Goal: Find specific page/section: Find specific page/section

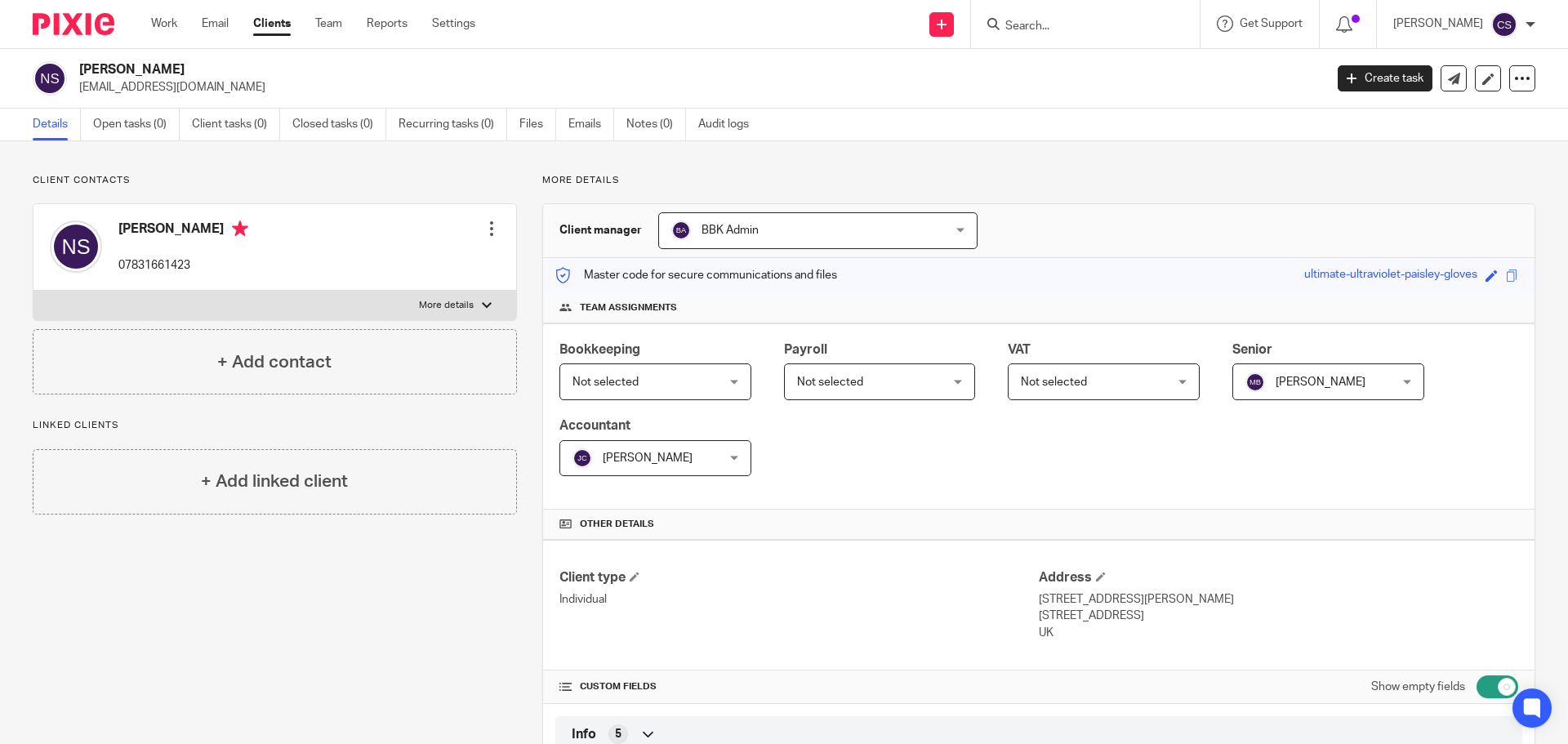
scroll to position [1225, 0]
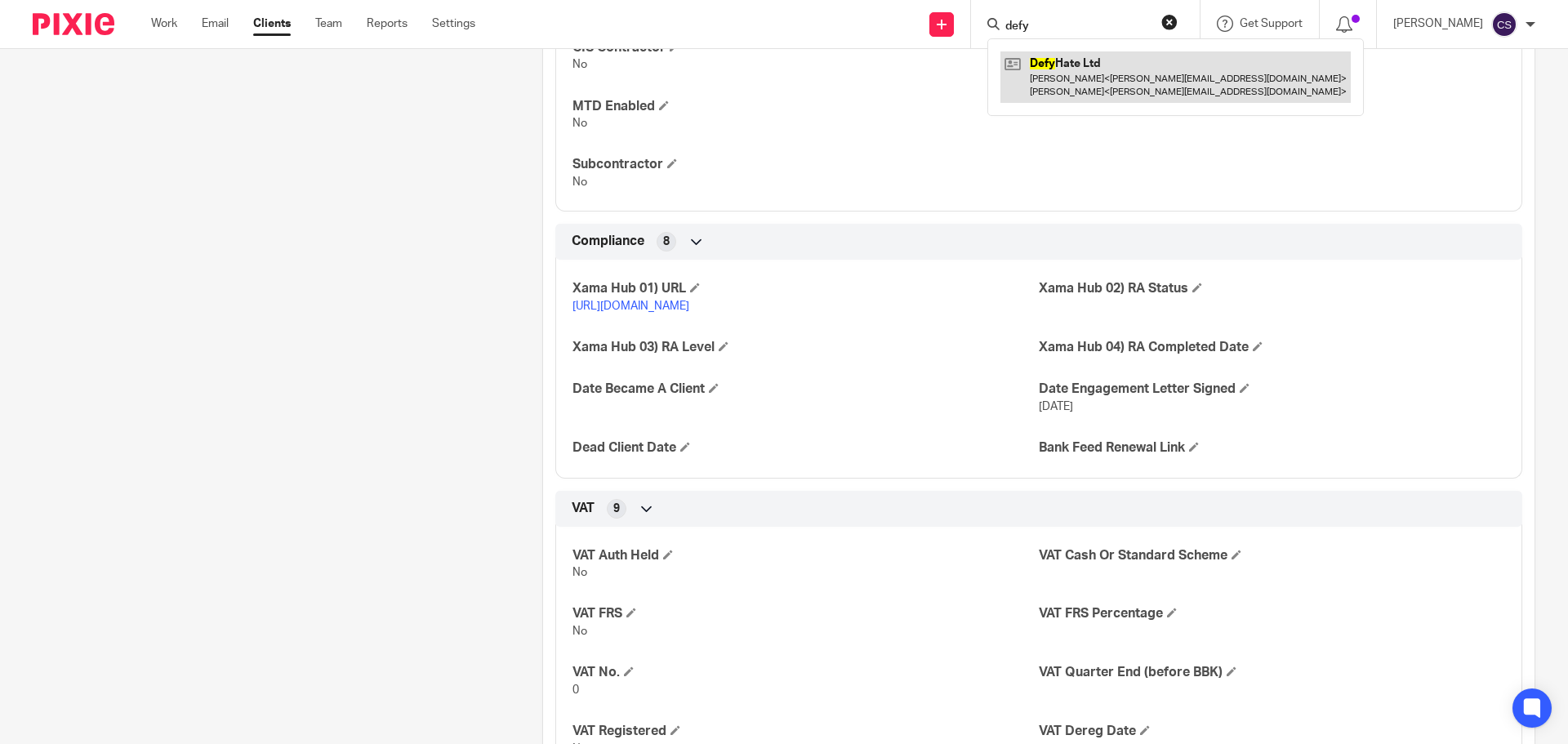
type input "defy"
click at [1082, 61] on link at bounding box center [1176, 76] width 351 height 50
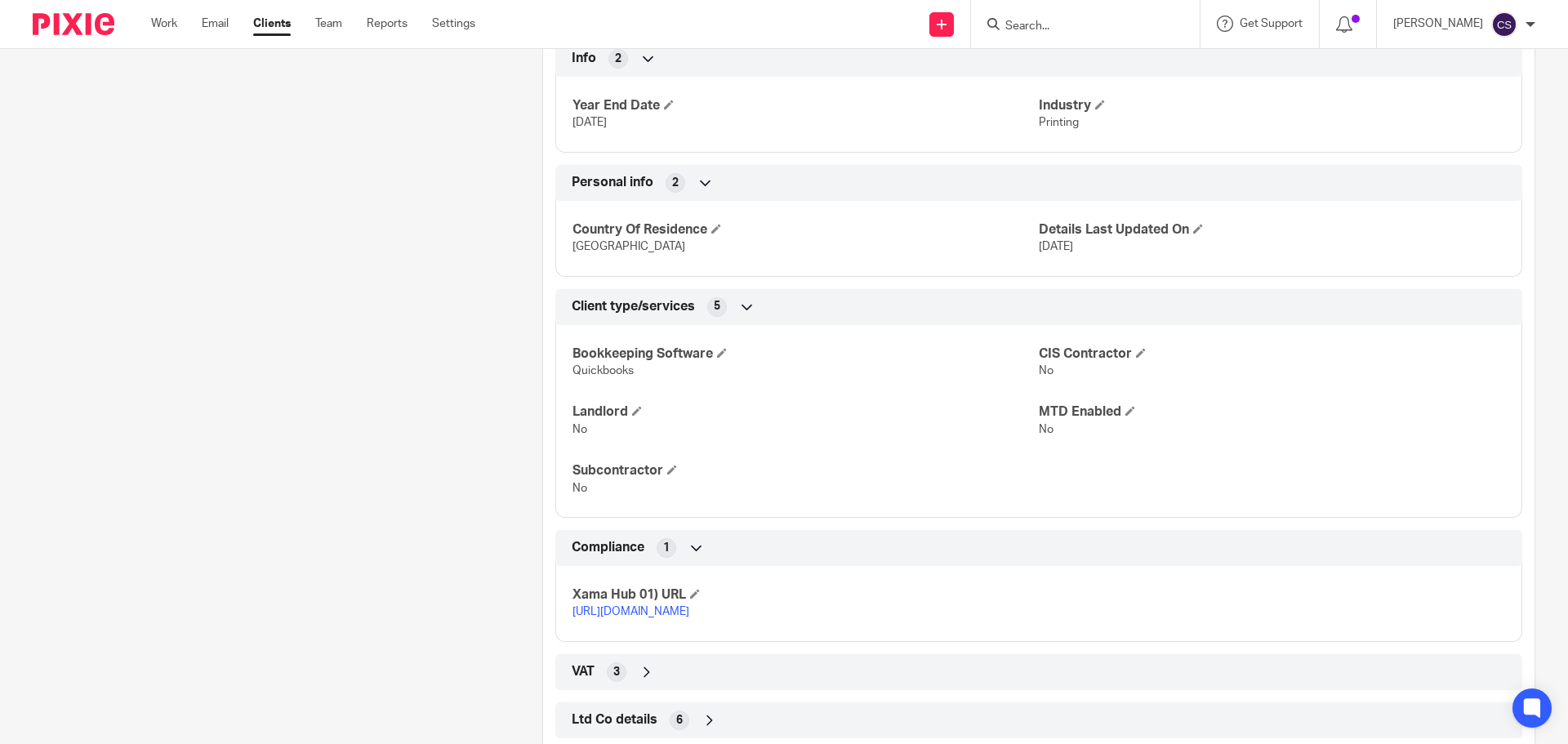
scroll to position [716, 0]
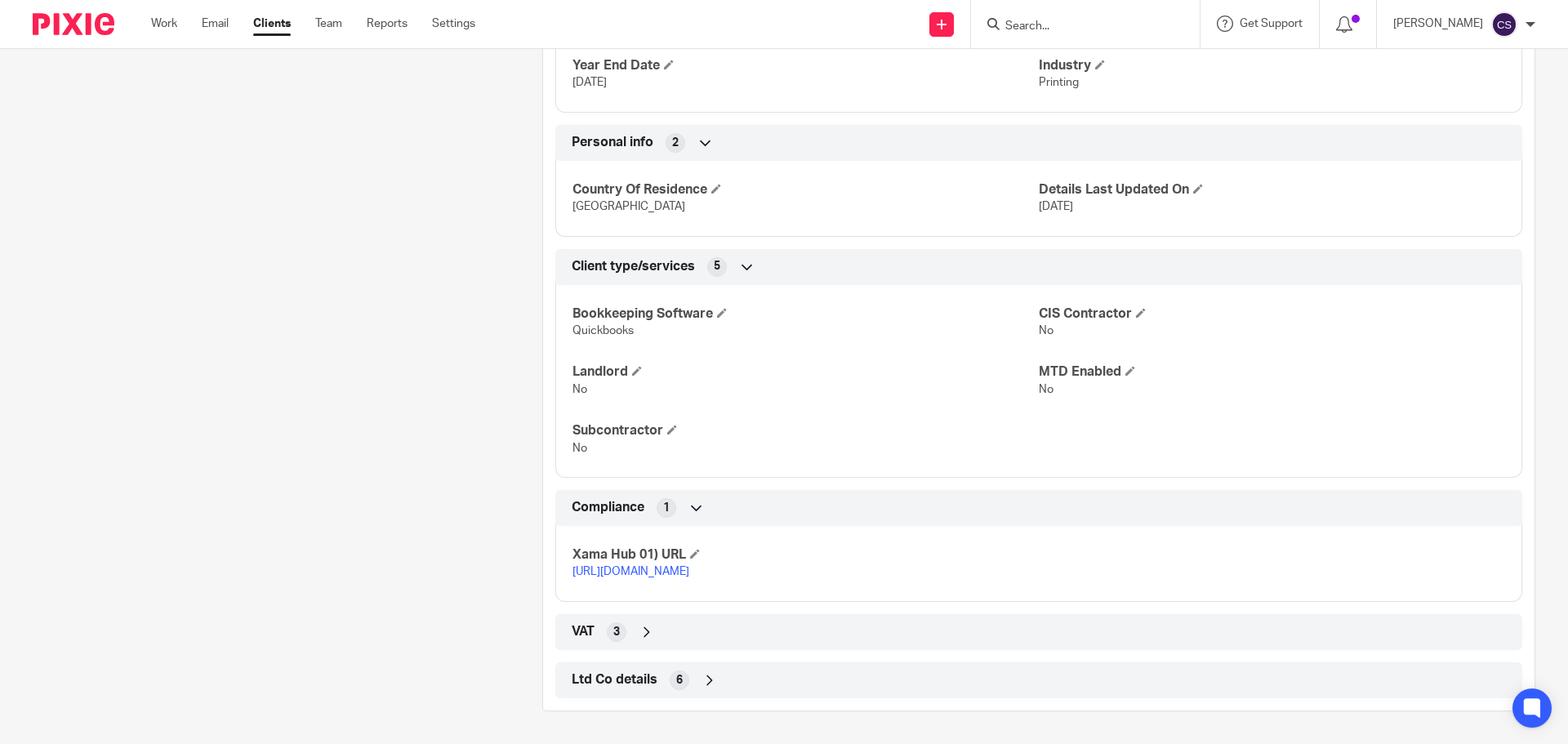
click at [702, 678] on icon at bounding box center [709, 680] width 16 height 16
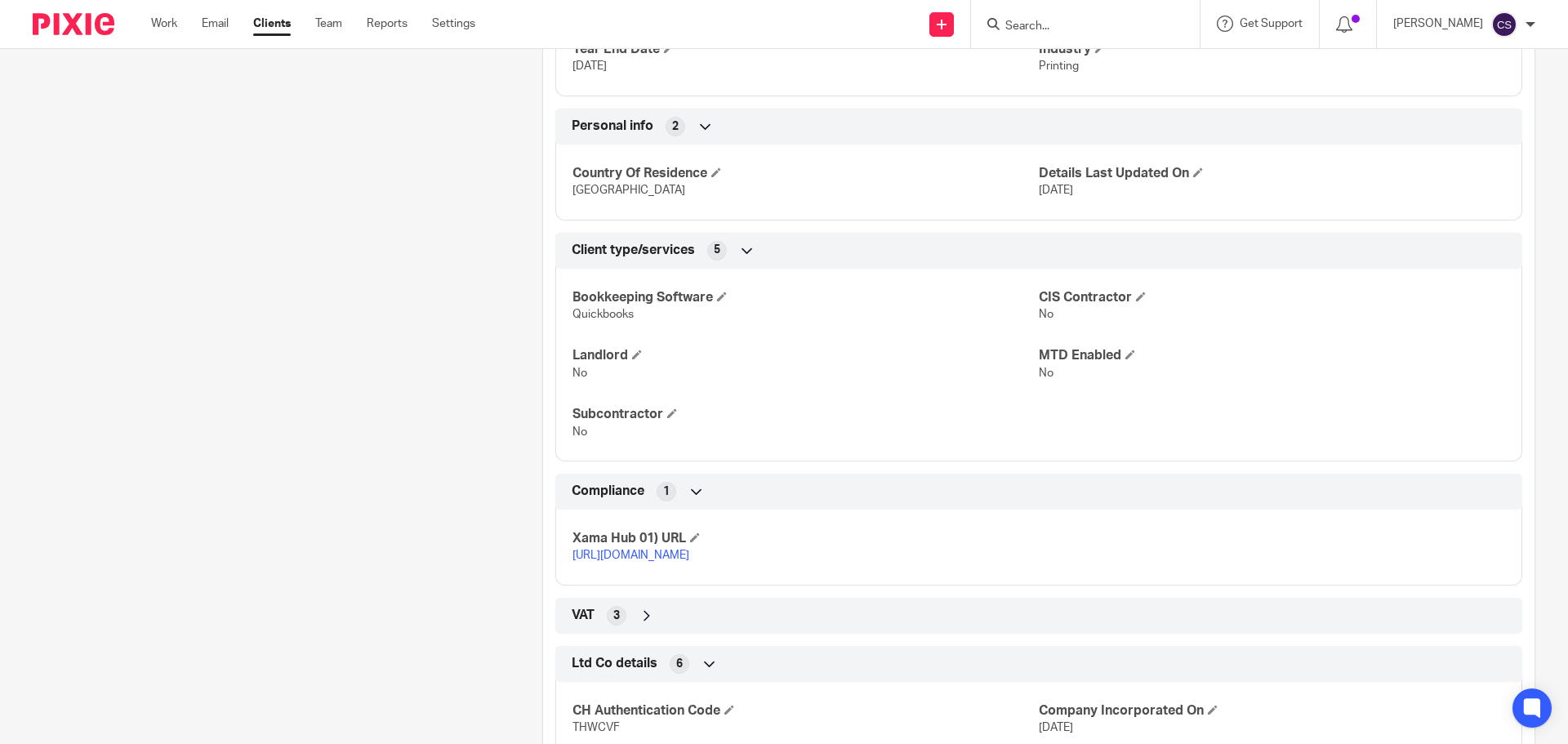
scroll to position [880, 0]
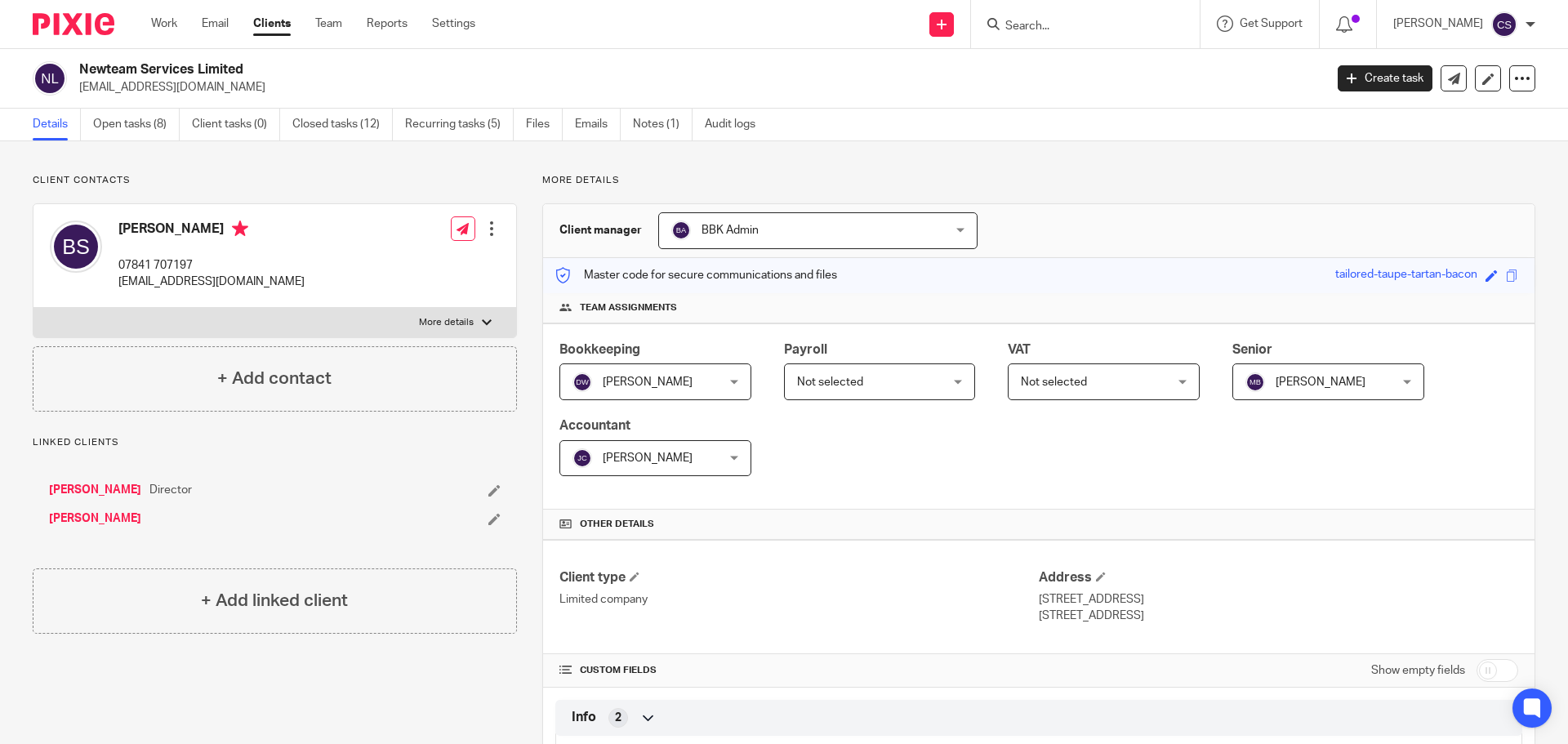
scroll to position [408, 0]
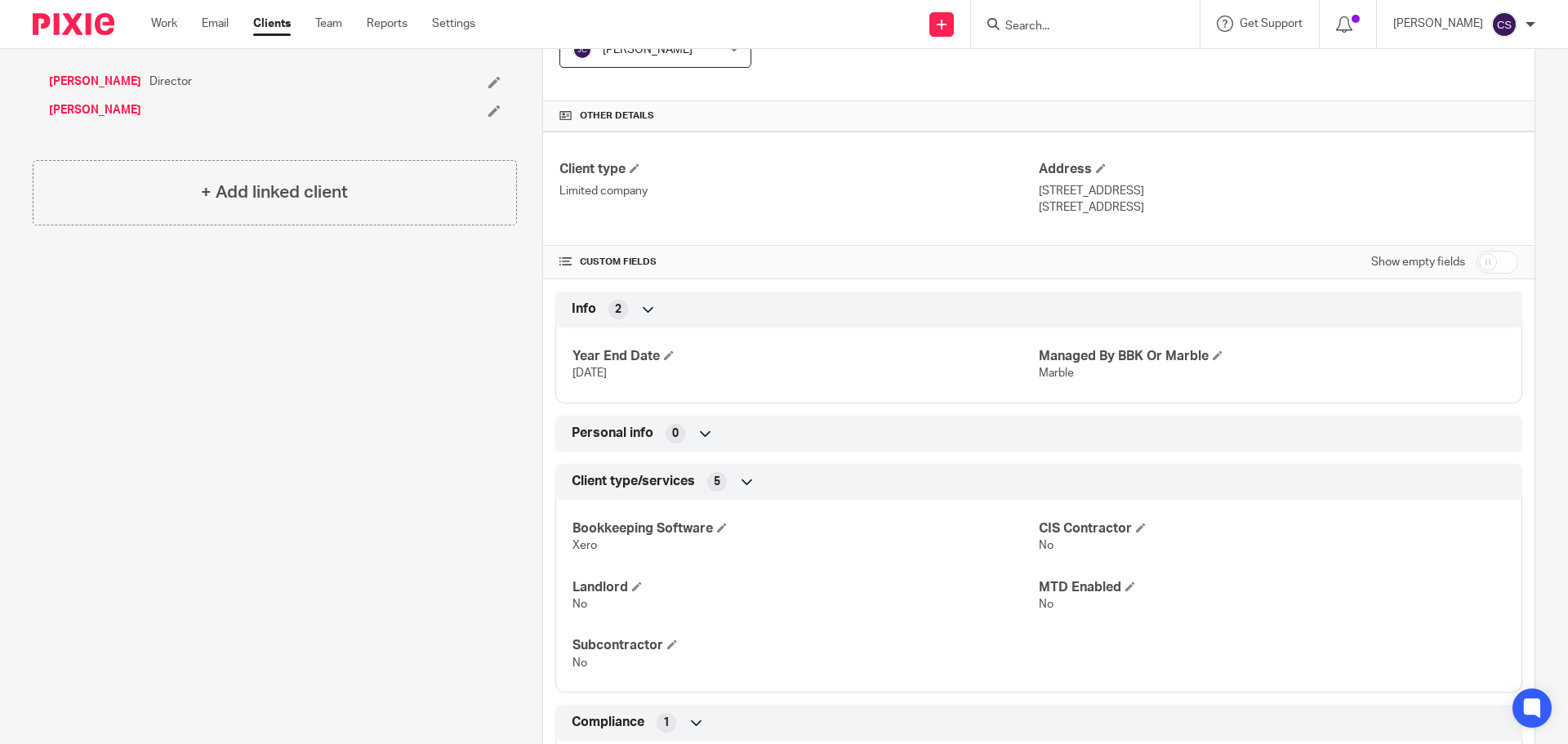
click at [1054, 27] on input "Search" at bounding box center [1076, 27] width 147 height 15
type input "hazzard"
click at [1058, 59] on link at bounding box center [1102, 64] width 203 height 25
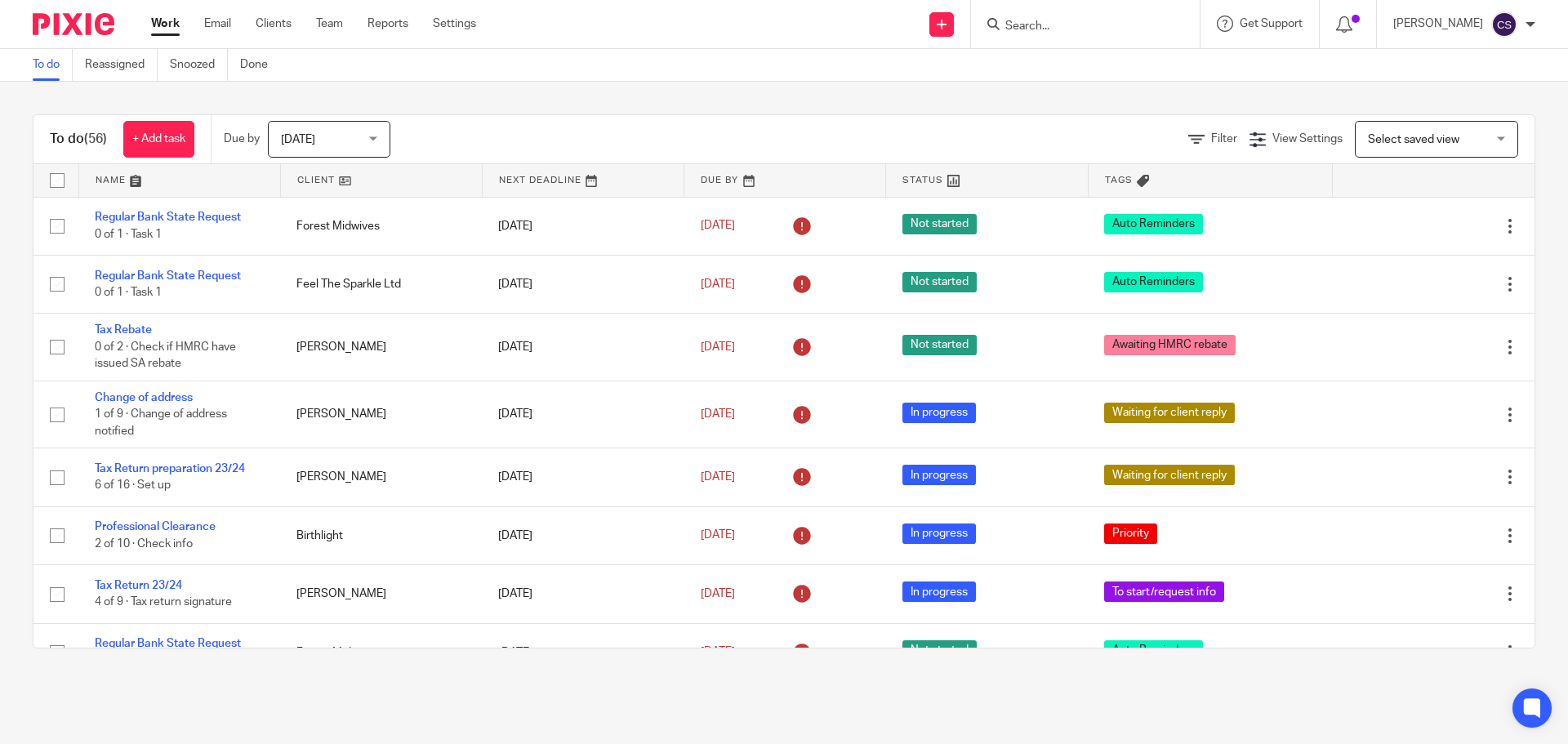
click at [1054, 27] on input "Search" at bounding box center [1076, 27] width 147 height 15
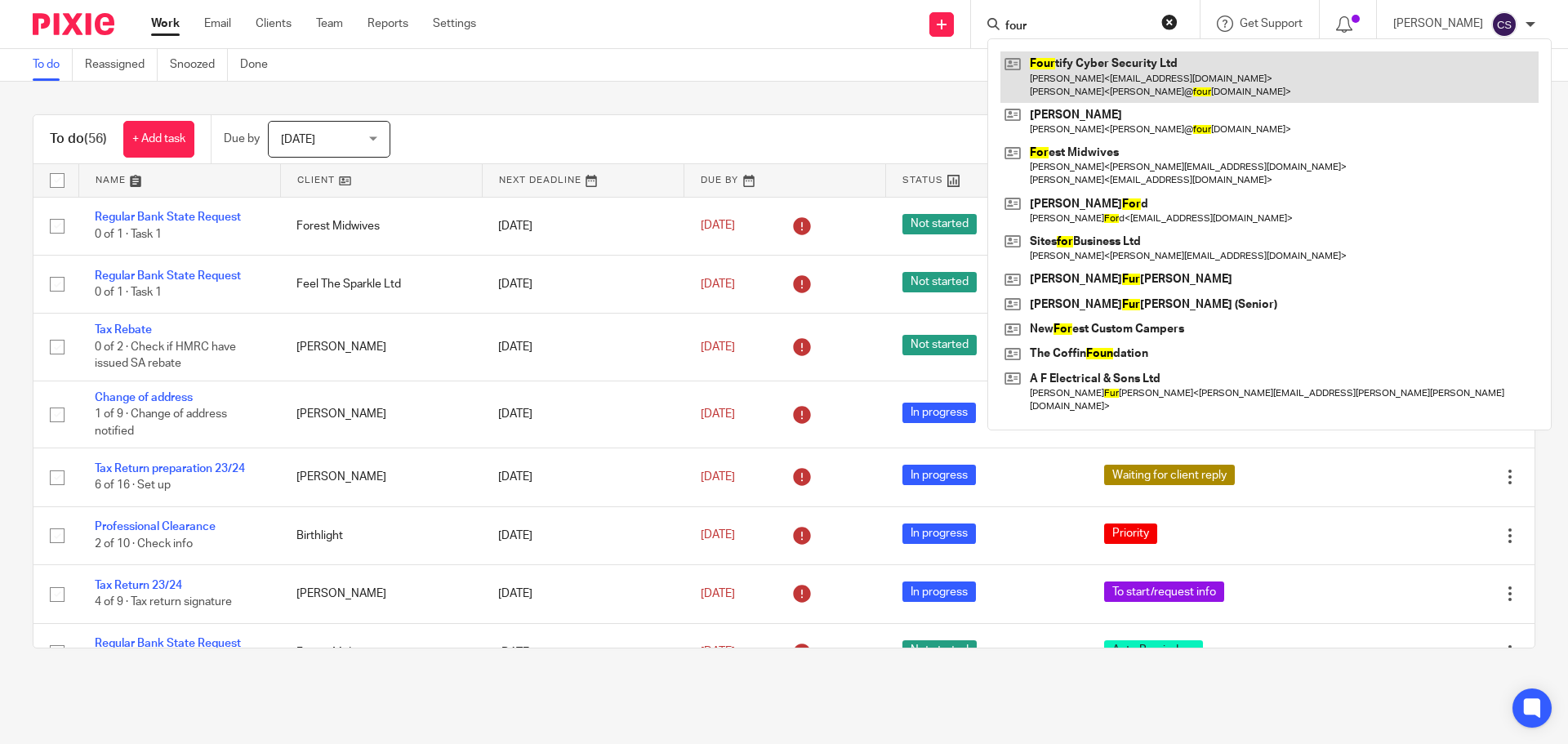
type input "four"
click at [1086, 63] on link at bounding box center [1270, 76] width 538 height 50
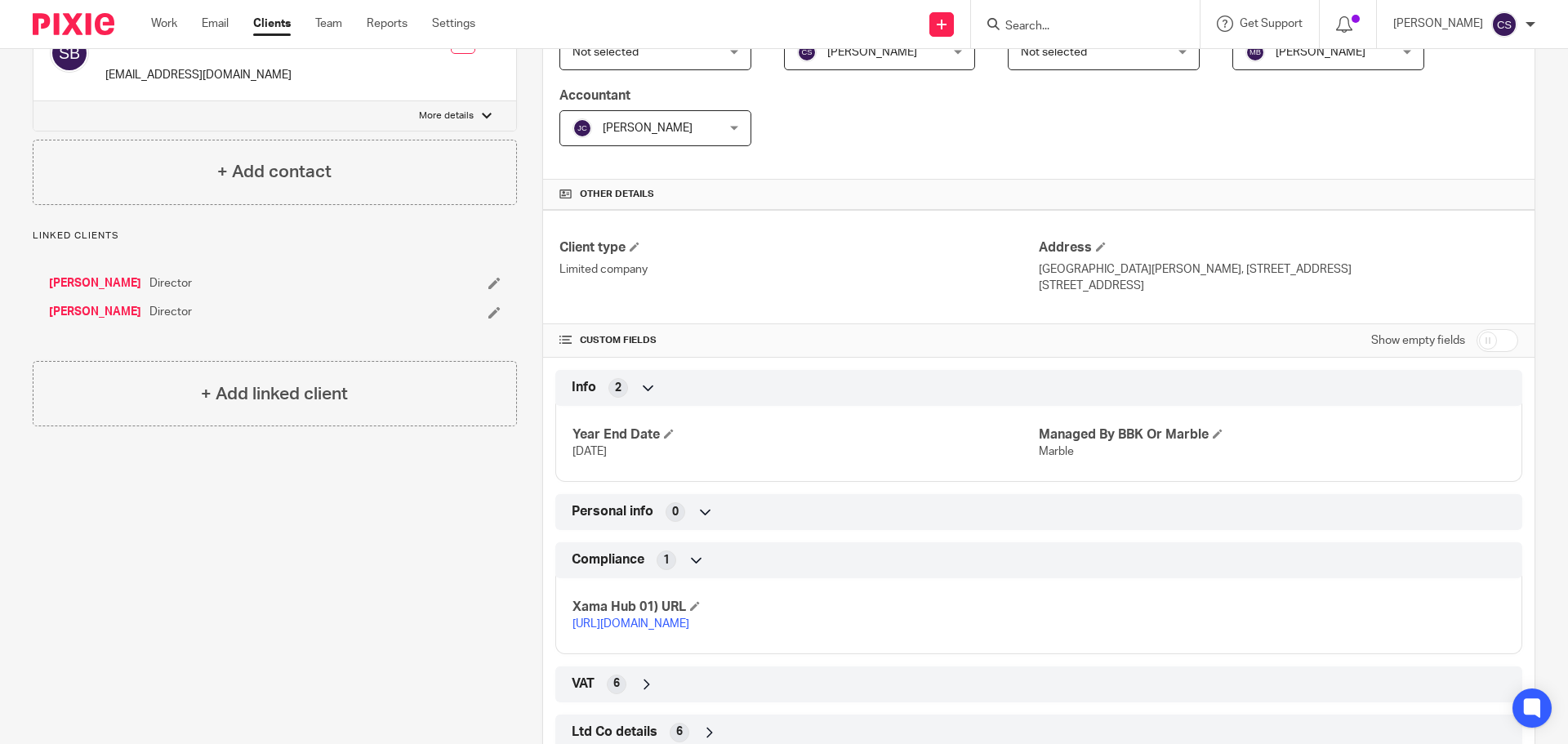
scroll to position [447, 0]
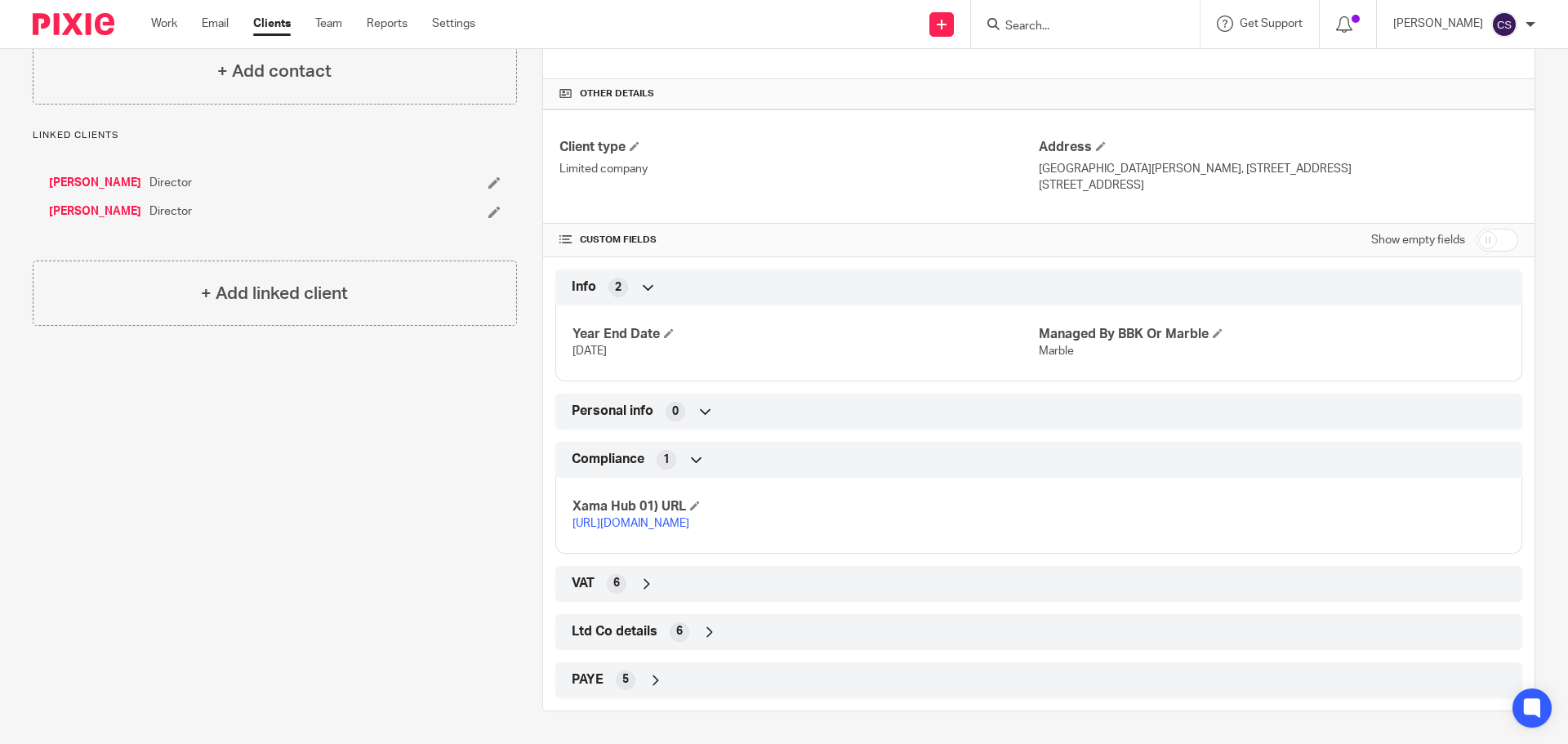
click at [690, 518] on link "https://platform.xamatech.com/portal/crm/clients/0318a9e0-6aa9-11ef-a01d-db7874…" at bounding box center [630, 524] width 117 height 11
